Goal: Information Seeking & Learning: Check status

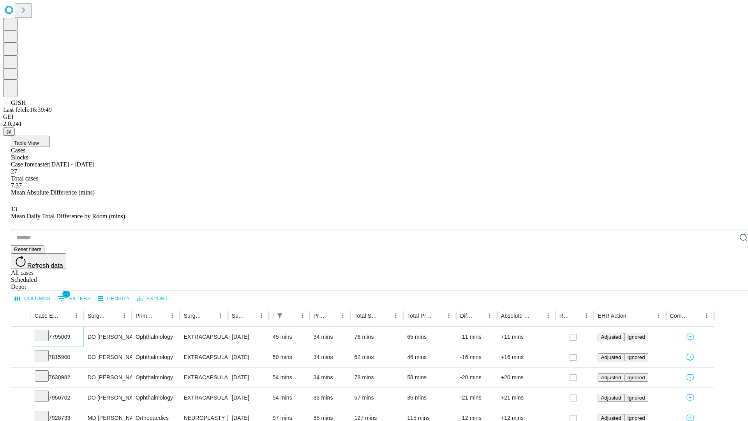
click at [46, 331] on icon at bounding box center [42, 335] width 8 height 8
